Goal: Find specific page/section: Find specific page/section

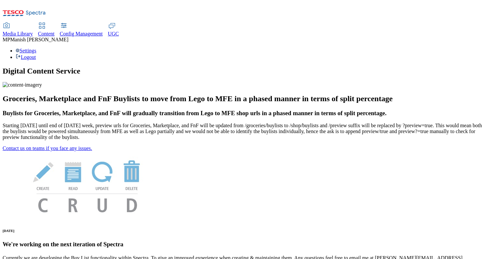
click at [33, 31] on div "Media Library" at bounding box center [18, 34] width 30 height 6
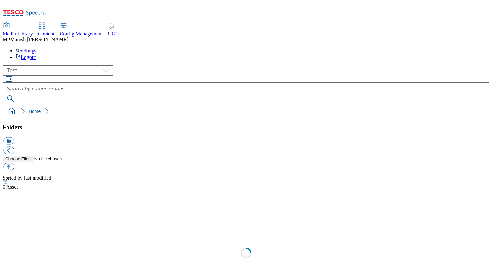
scroll to position [0, 0]
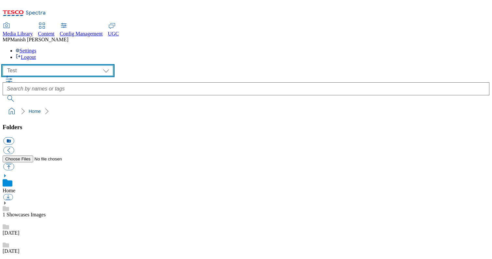
click at [39, 65] on select "All all CE Clubcard Boost UK Clubcard Marketing Clubcard ROI clubcard-boost-uk …" at bounding box center [58, 70] width 111 height 10
click at [5, 65] on select "All all CE Clubcard Boost UK Clubcard Marketing Clubcard ROI clubcard-boost-uk …" at bounding box center [58, 70] width 111 height 10
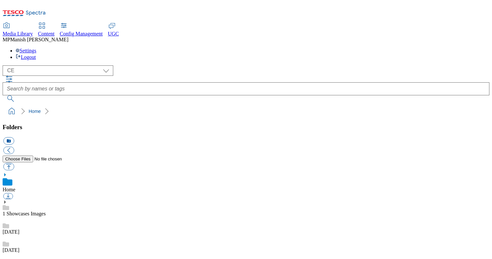
click at [228, 76] on div at bounding box center [246, 89] width 487 height 26
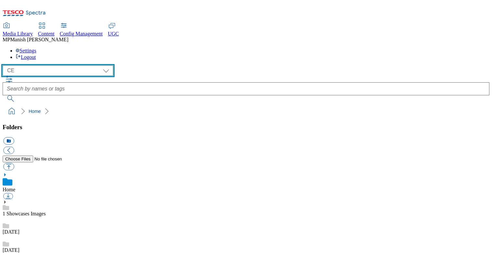
click at [53, 65] on select "All all CE Clubcard Boost UK Clubcard Marketing Clubcard ROI clubcard-boost-uk …" at bounding box center [58, 70] width 111 height 10
select select "flare-ghs-mktg"
click at [5, 65] on select "All all CE Clubcard Boost UK Clubcard Marketing Clubcard ROI clubcard-boost-uk …" at bounding box center [58, 70] width 111 height 10
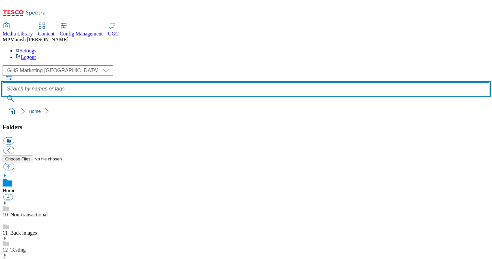
click at [232, 82] on input "text" at bounding box center [246, 88] width 487 height 13
type input "no-image"
click at [3, 95] on button "submit" at bounding box center [11, 98] width 17 height 7
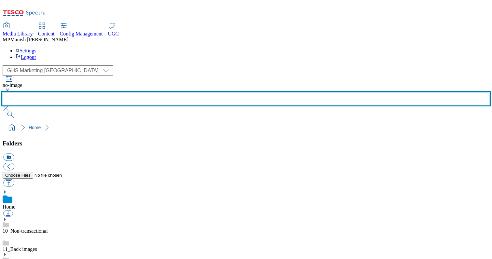
scroll to position [331, 0]
